Goal: Task Accomplishment & Management: Manage account settings

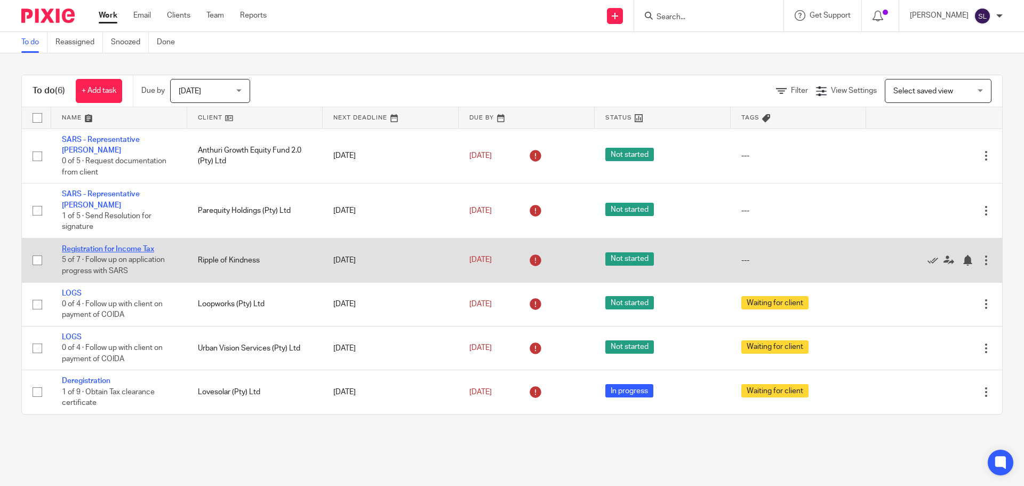
click at [100, 245] on link "Registration for Income Tax" at bounding box center [108, 248] width 92 height 7
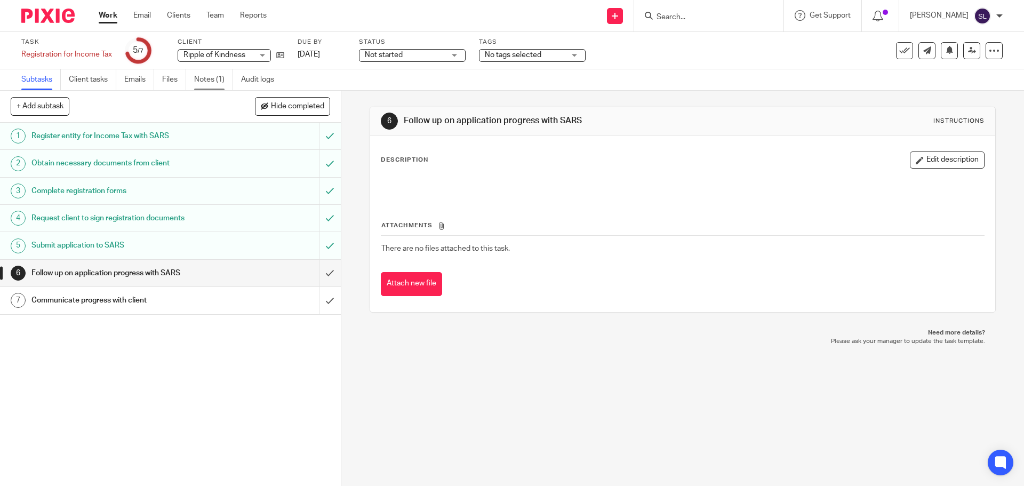
click at [202, 78] on link "Notes (1)" at bounding box center [213, 79] width 39 height 21
